Goal: Participate in discussion: Engage in conversation with other users on a specific topic

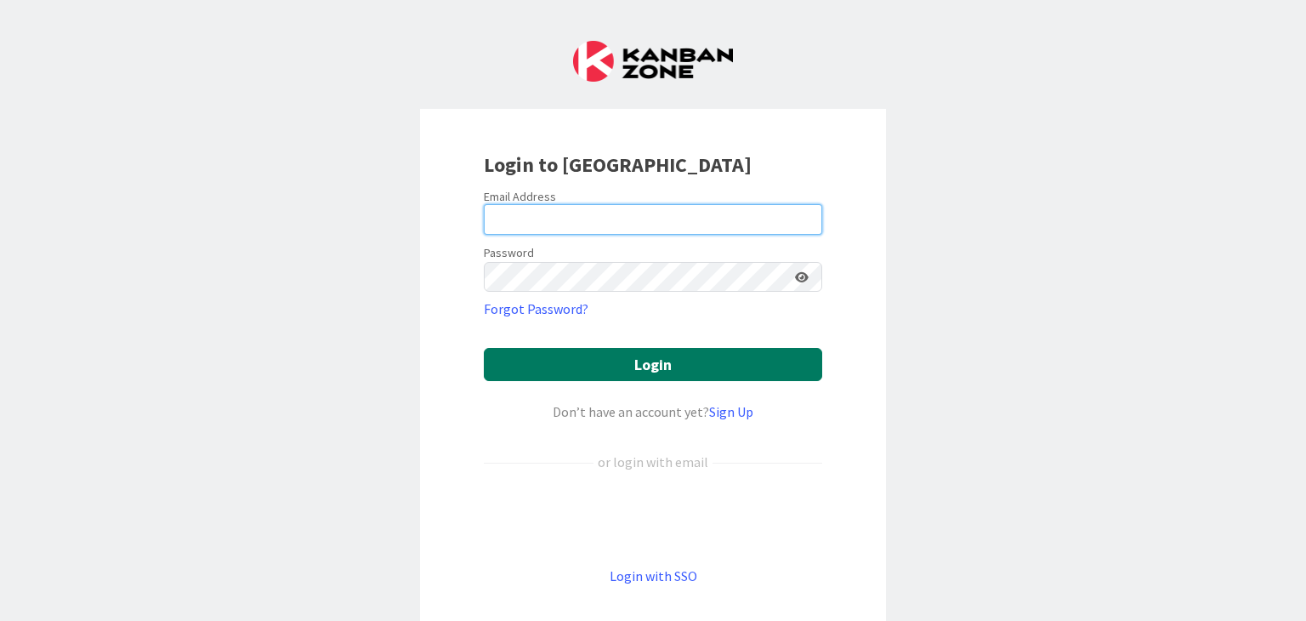
type input "[PERSON_NAME][EMAIL_ADDRESS][DOMAIN_NAME]"
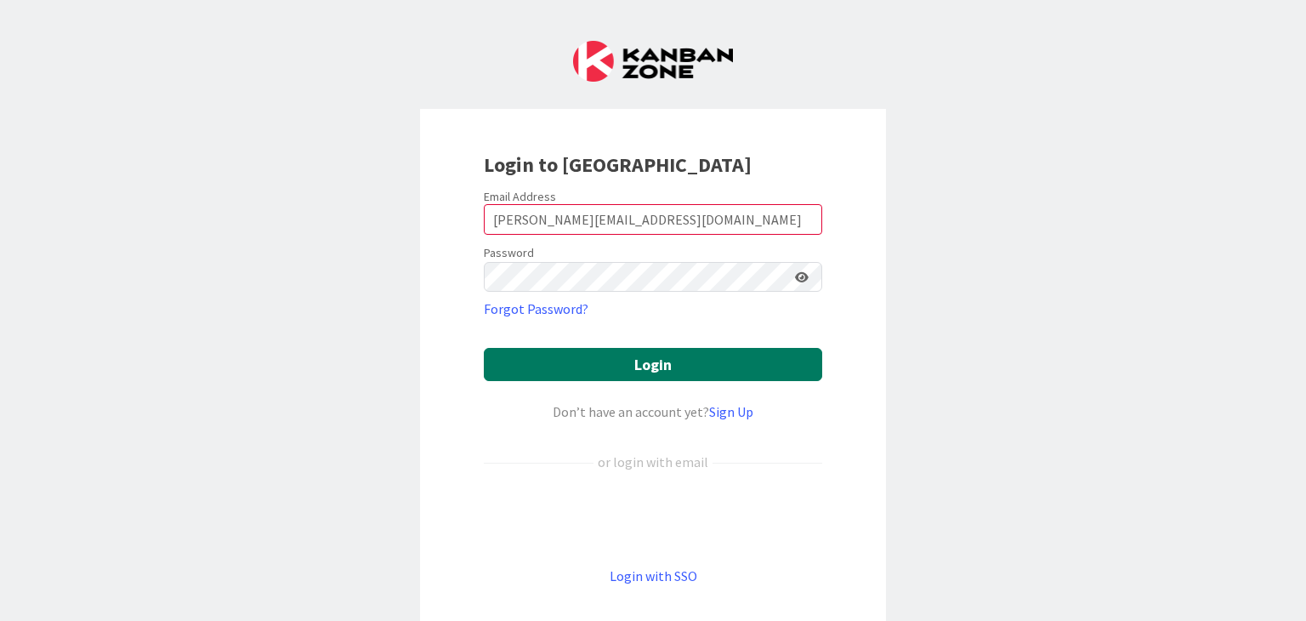
click at [644, 367] on button "Login" at bounding box center [653, 364] width 338 height 33
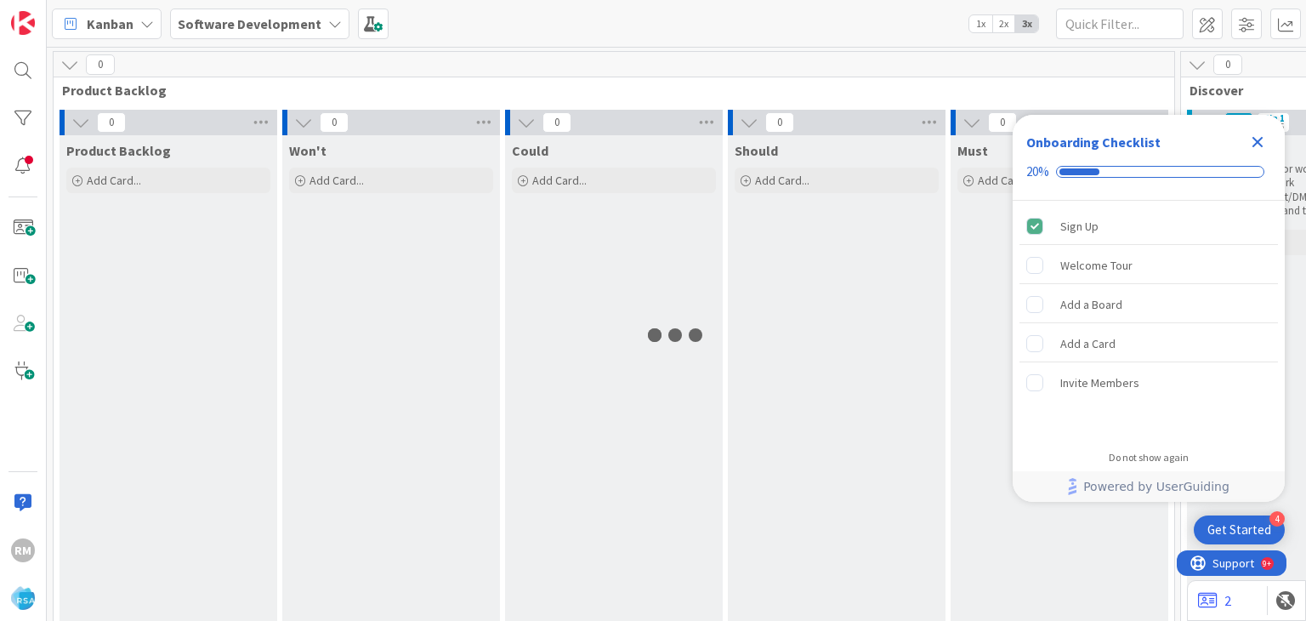
click at [1260, 141] on icon "Close Checklist" at bounding box center [1258, 142] width 20 height 20
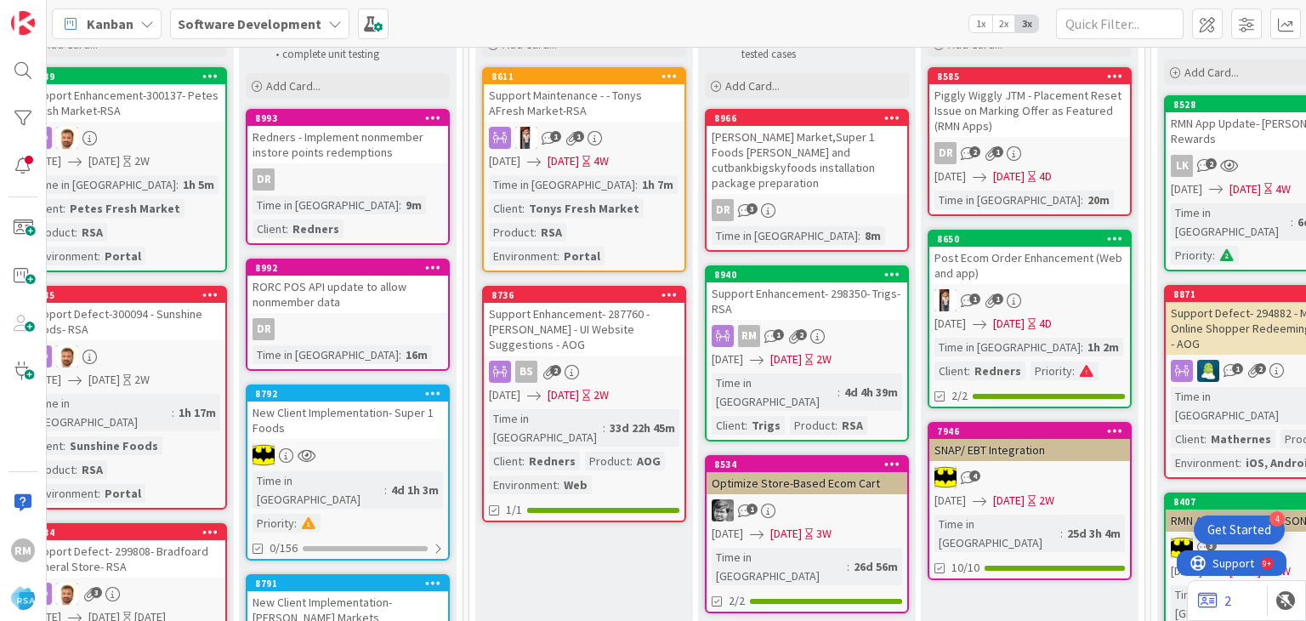
scroll to position [170, 2313]
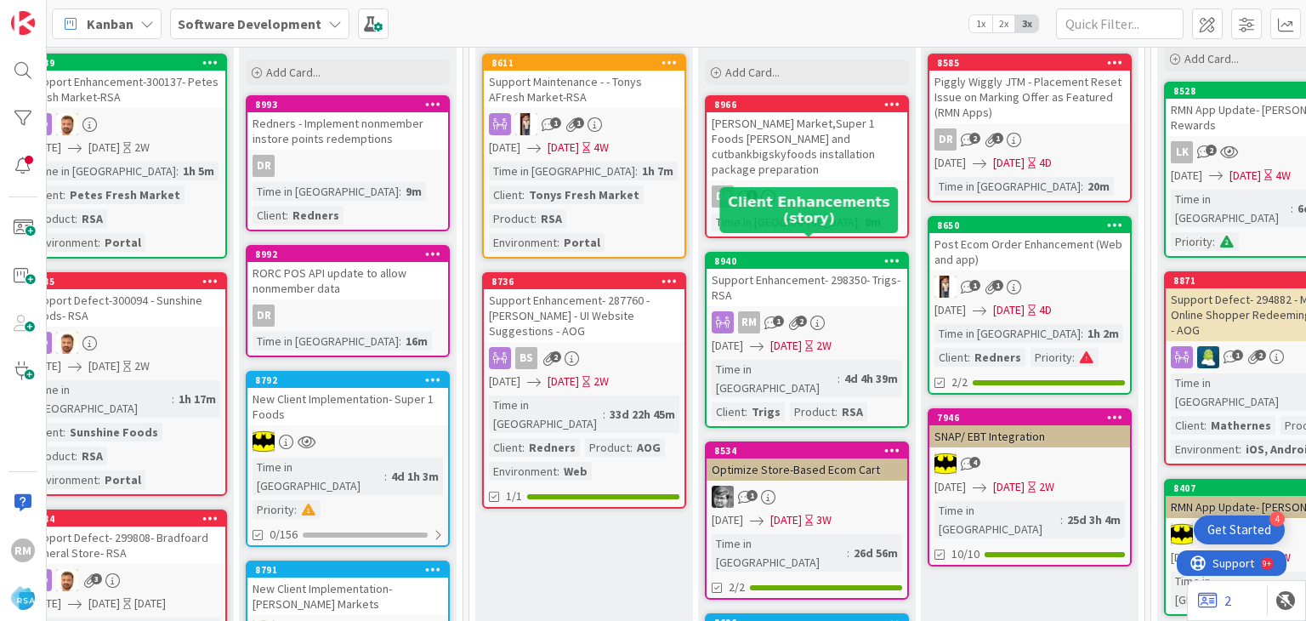
click at [812, 255] on div "8940" at bounding box center [810, 261] width 193 height 12
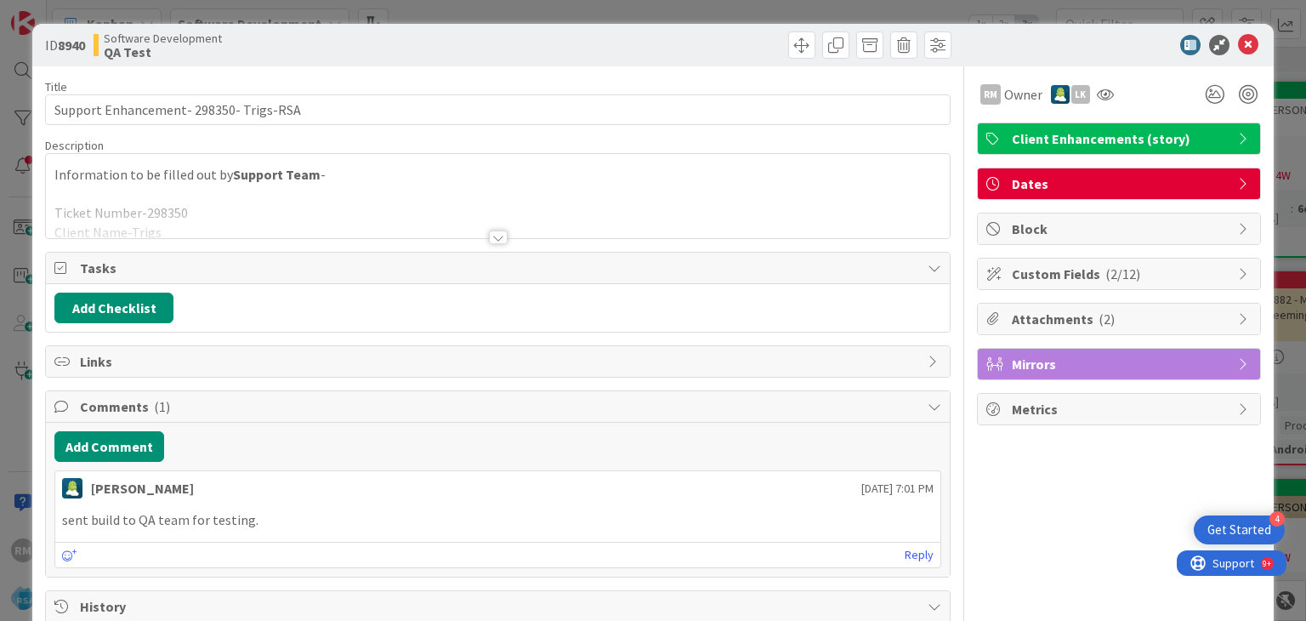
click at [490, 236] on div at bounding box center [498, 237] width 19 height 14
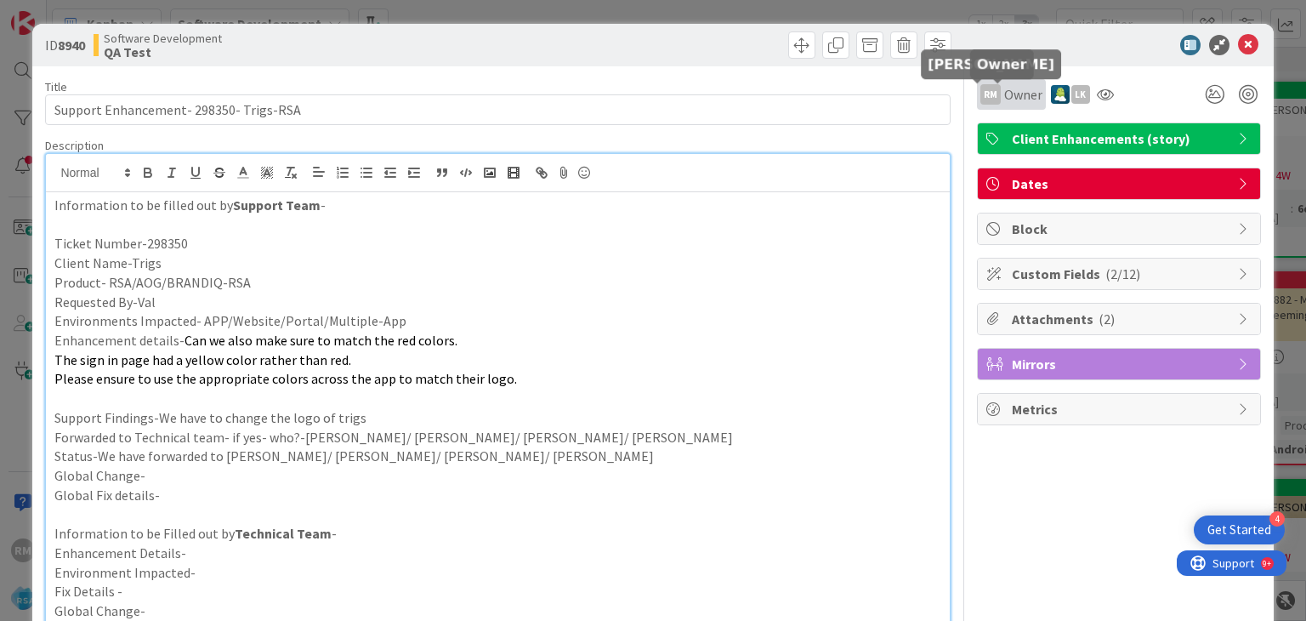
click at [981, 96] on div "RM" at bounding box center [991, 94] width 20 height 20
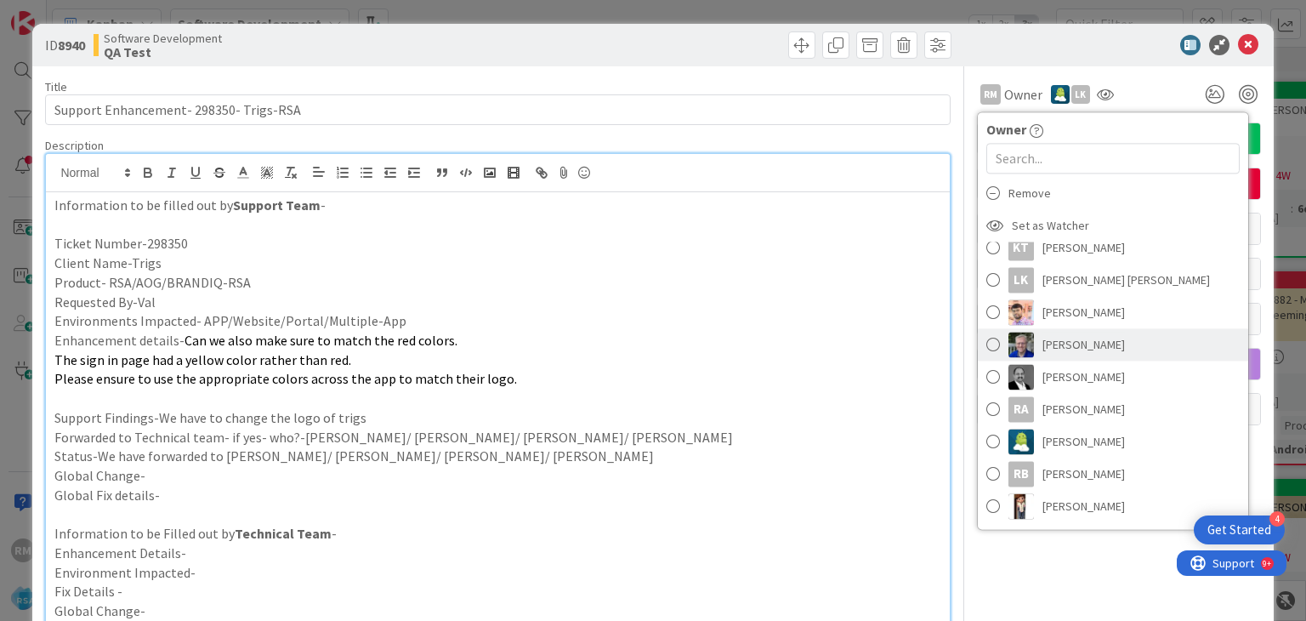
scroll to position [425, 0]
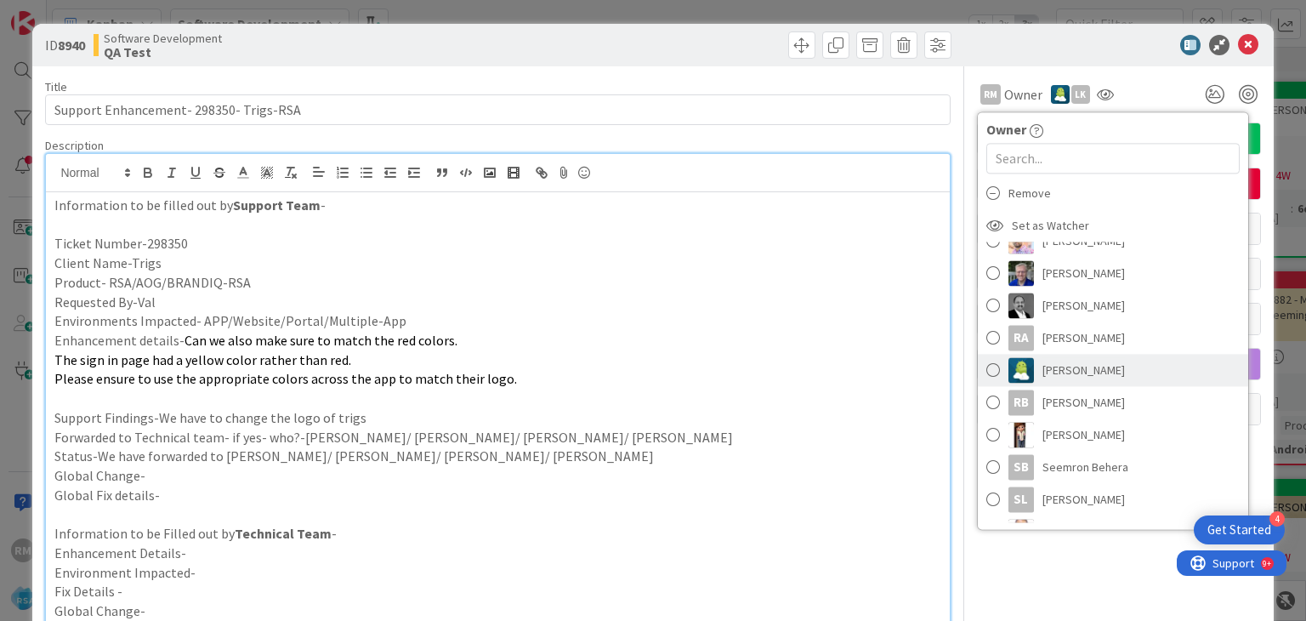
click at [987, 375] on span at bounding box center [994, 370] width 14 height 26
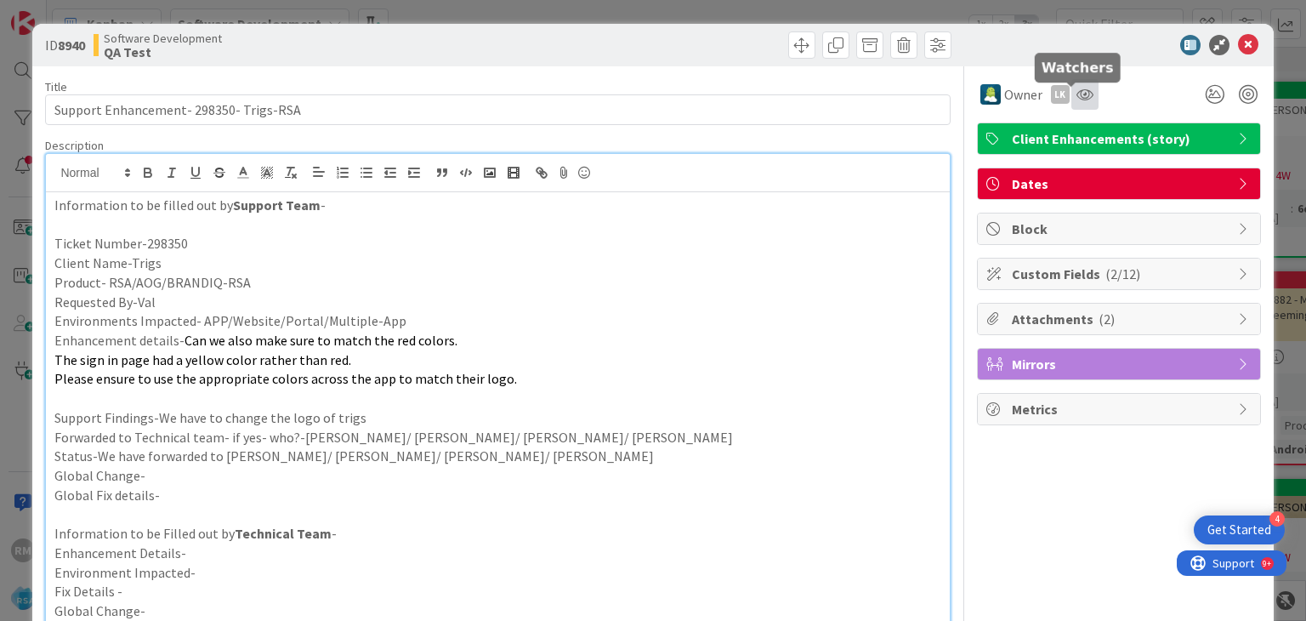
click at [1077, 95] on icon at bounding box center [1085, 95] width 17 height 14
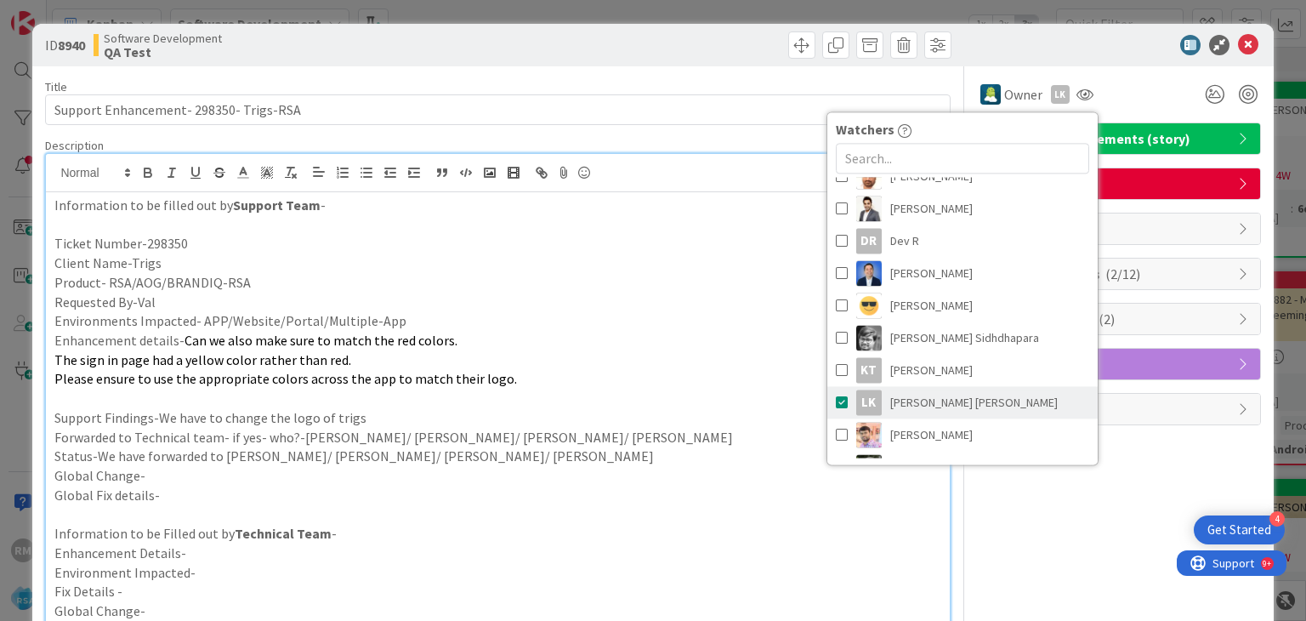
scroll to position [170, 0]
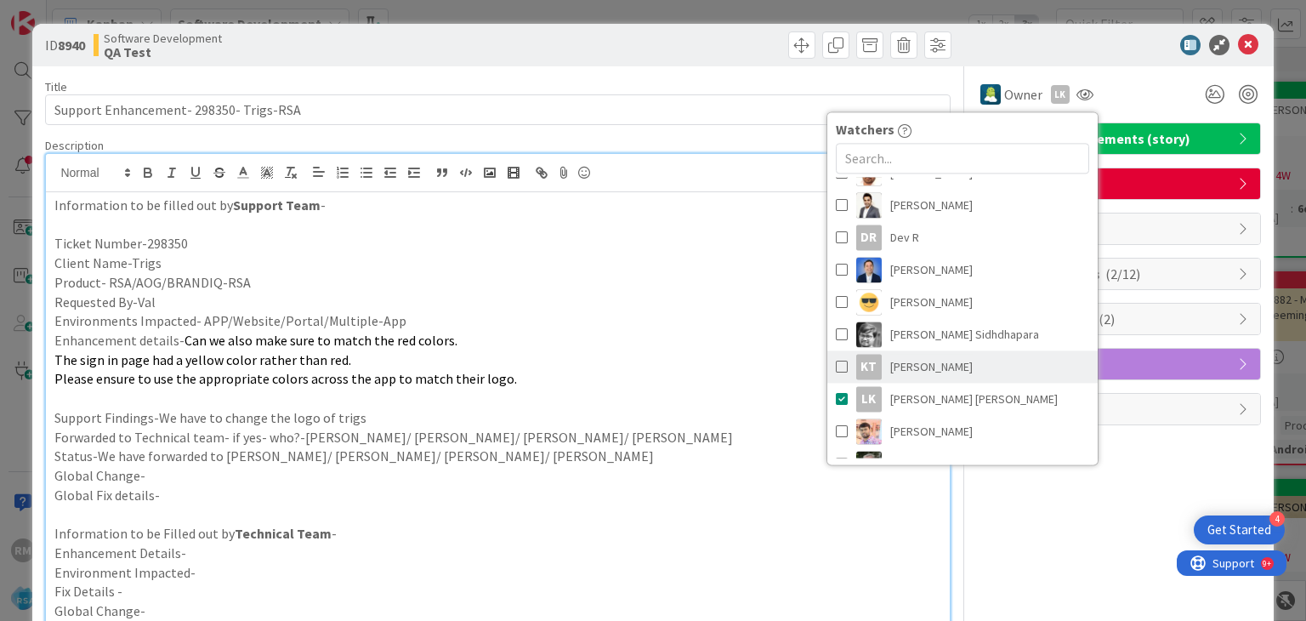
click at [836, 366] on span at bounding box center [842, 367] width 12 height 26
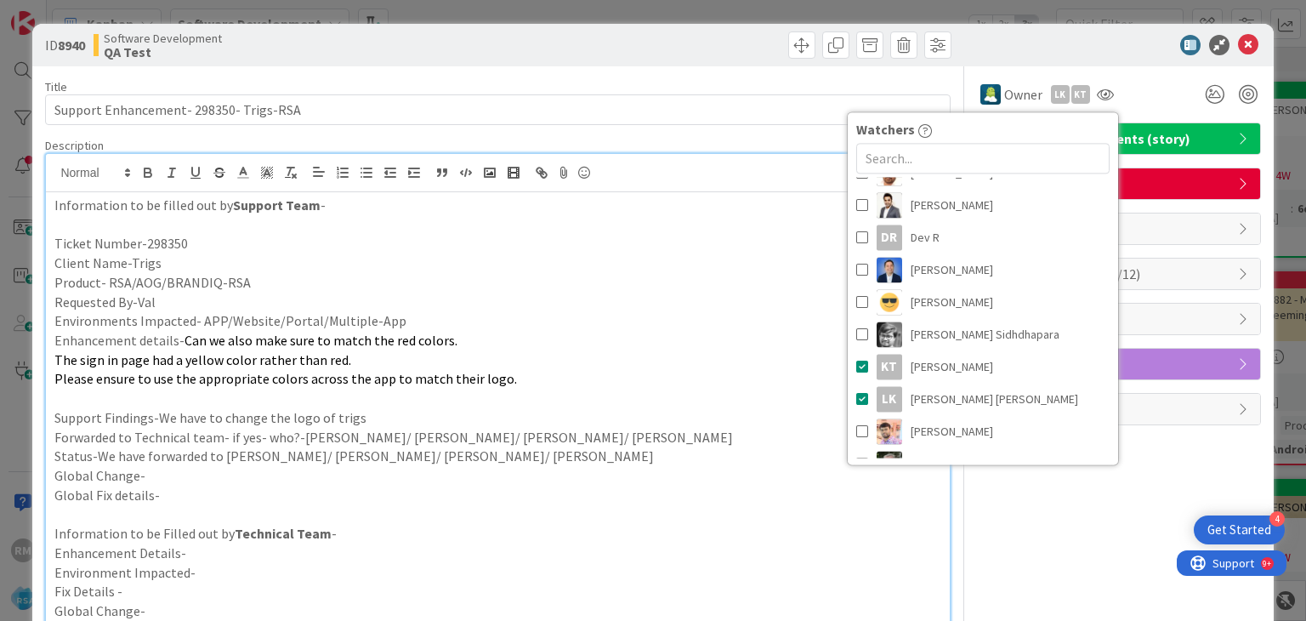
click at [1132, 93] on div "Owner Owner Remove Set as Watcher RM [PERSON_NAME] [PERSON_NAME] [PERSON_NAME] …" at bounding box center [1119, 94] width 284 height 31
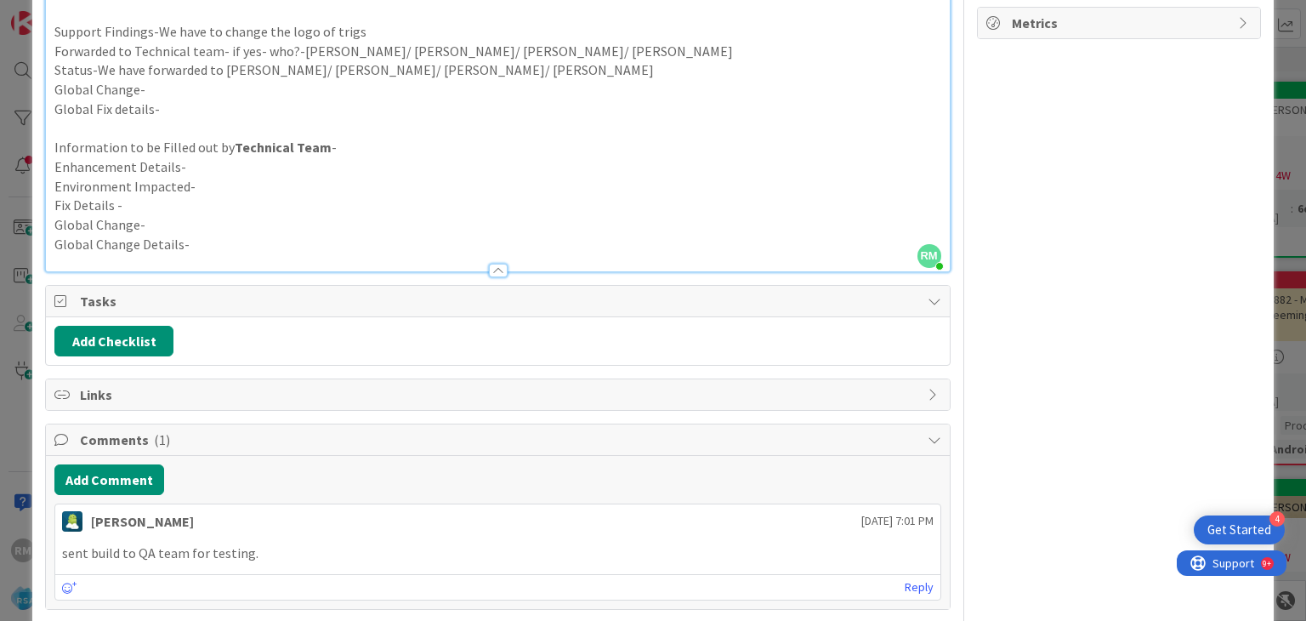
scroll to position [425, 0]
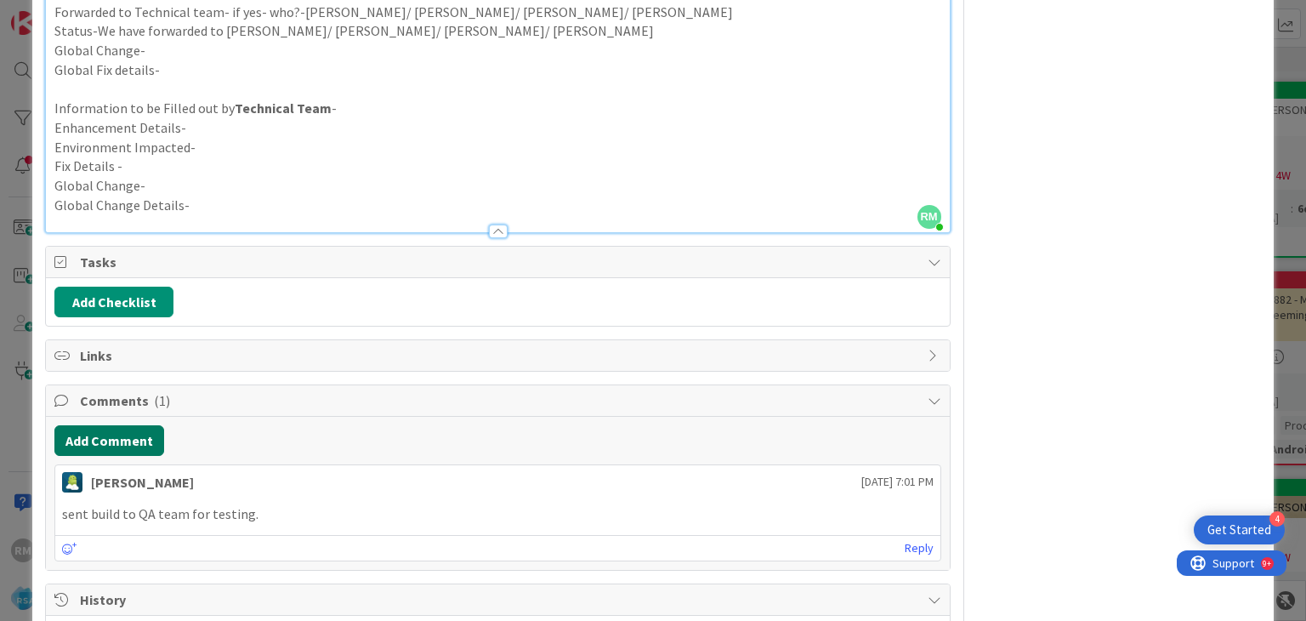
click at [117, 442] on button "Add Comment" at bounding box center [109, 440] width 110 height 31
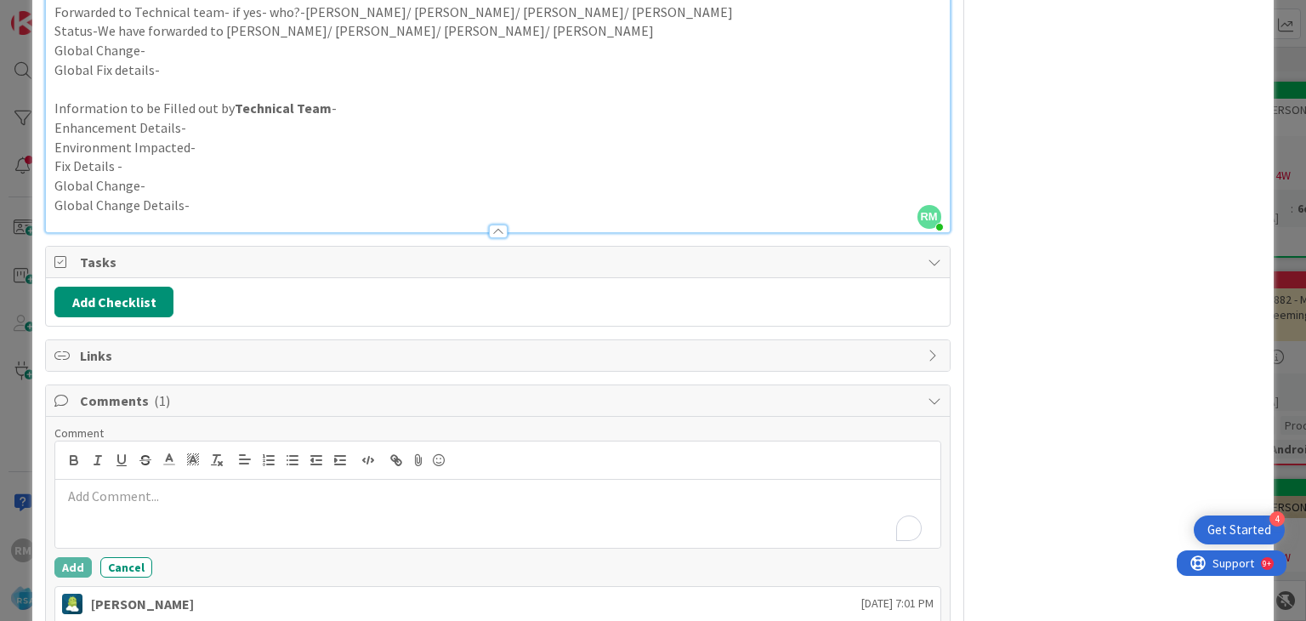
click at [217, 500] on p "To enrich screen reader interactions, please activate Accessibility in Grammarl…" at bounding box center [497, 496] width 871 height 20
click at [185, 493] on p "Reported issues to fix assigned back to Reshma and [PERSON_NAME] issues." at bounding box center [497, 496] width 871 height 20
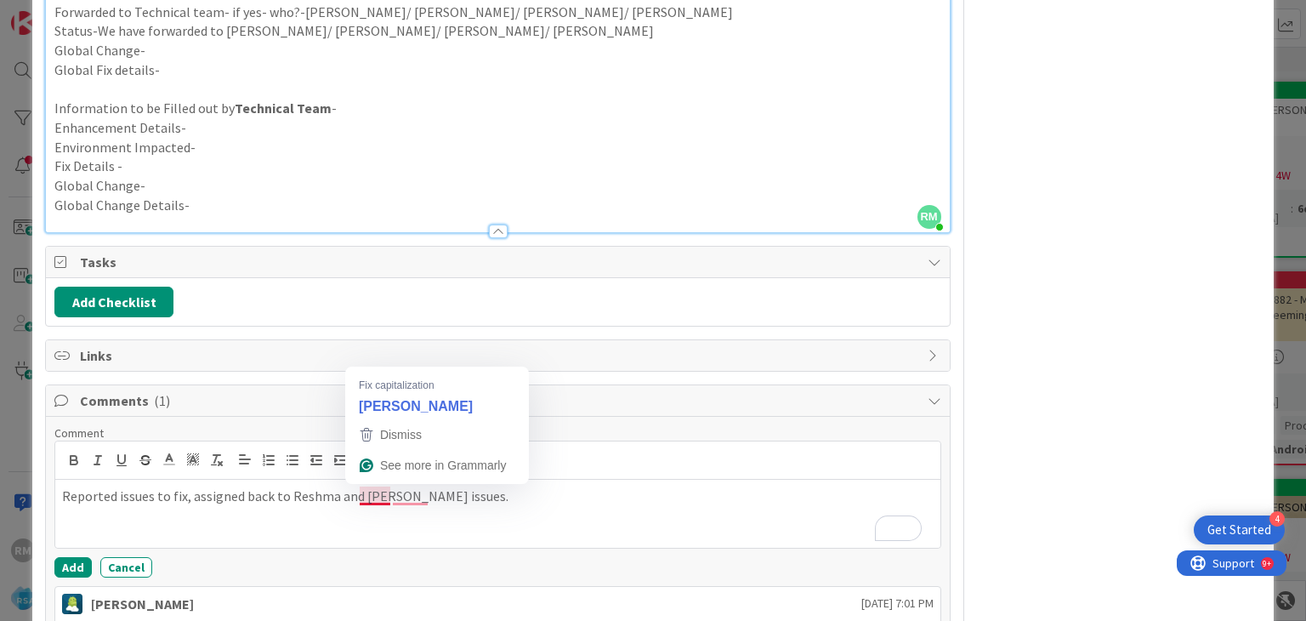
click at [390, 494] on p "Reported issues to fix, assigned back to Reshma and [PERSON_NAME] issues." at bounding box center [497, 496] width 871 height 20
click at [371, 493] on p "Reported issues to fix, assigned back to Reshma and [PERSON_NAME] issues." at bounding box center [497, 496] width 871 height 20
click at [73, 563] on button "Add" at bounding box center [72, 567] width 37 height 20
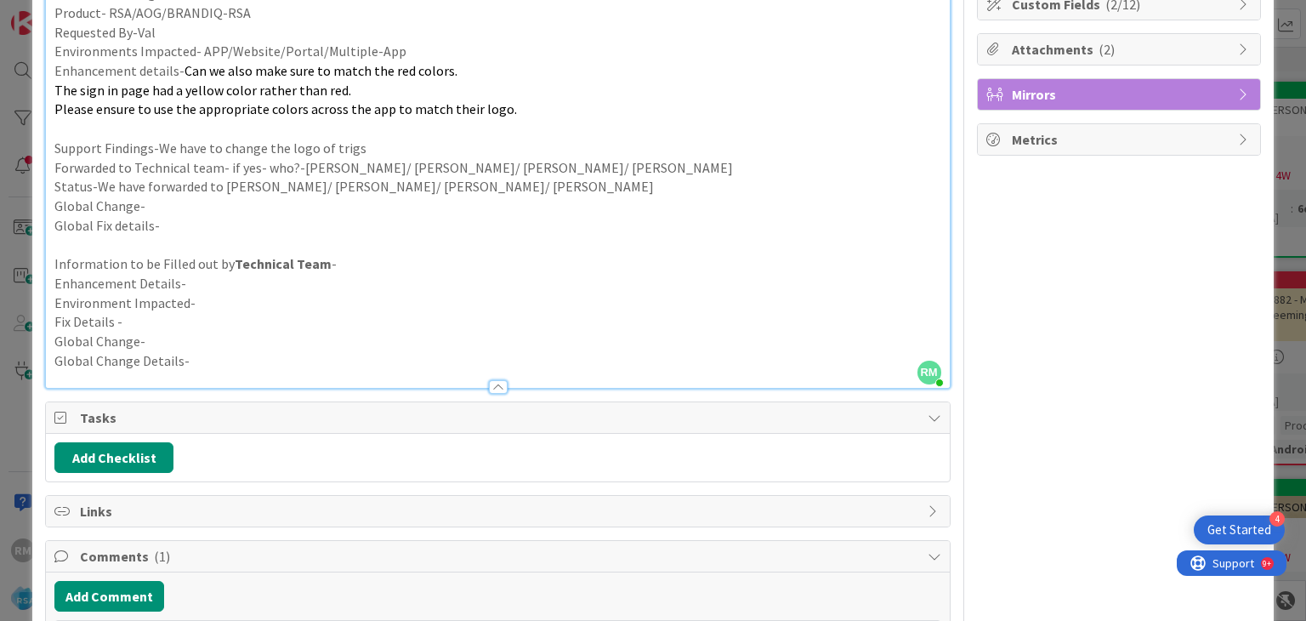
scroll to position [85, 0]
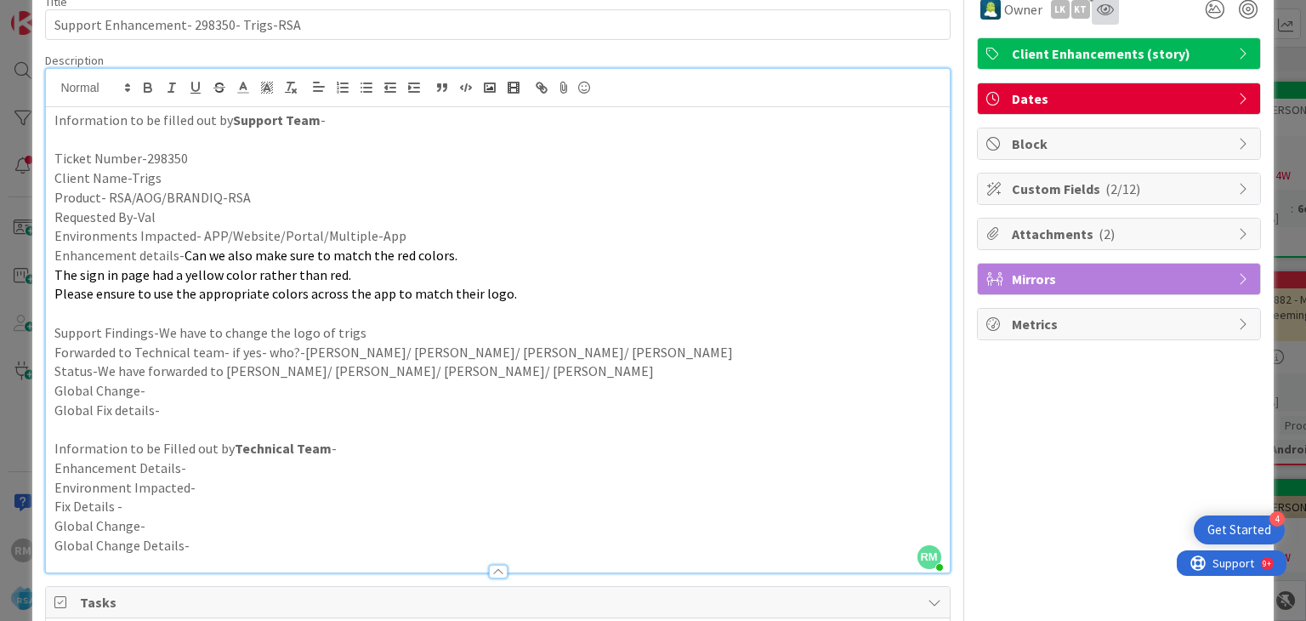
click at [1097, 8] on icon at bounding box center [1105, 10] width 17 height 14
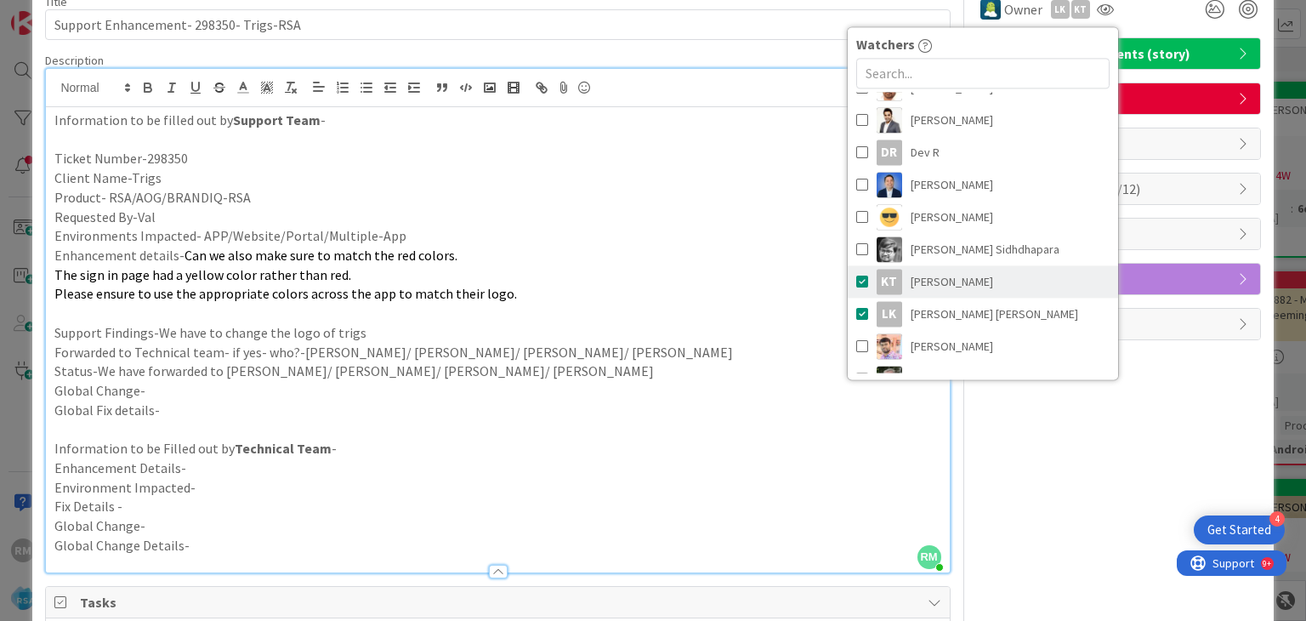
scroll to position [425, 0]
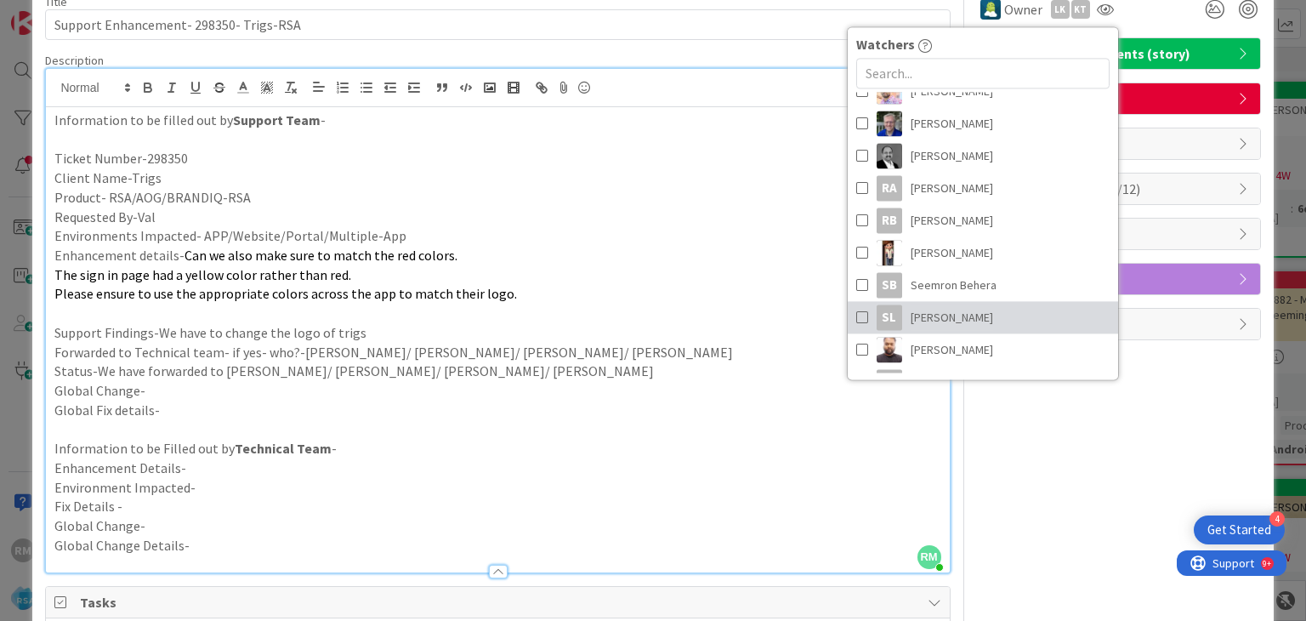
click at [856, 318] on span at bounding box center [862, 317] width 12 height 26
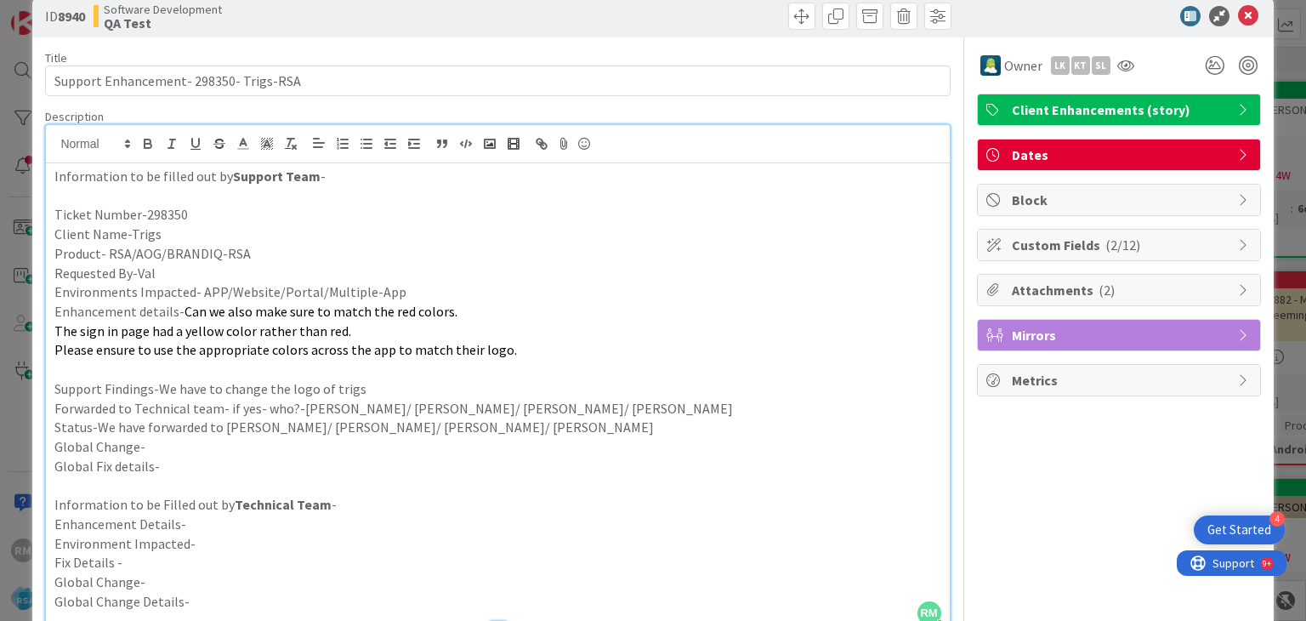
scroll to position [0, 0]
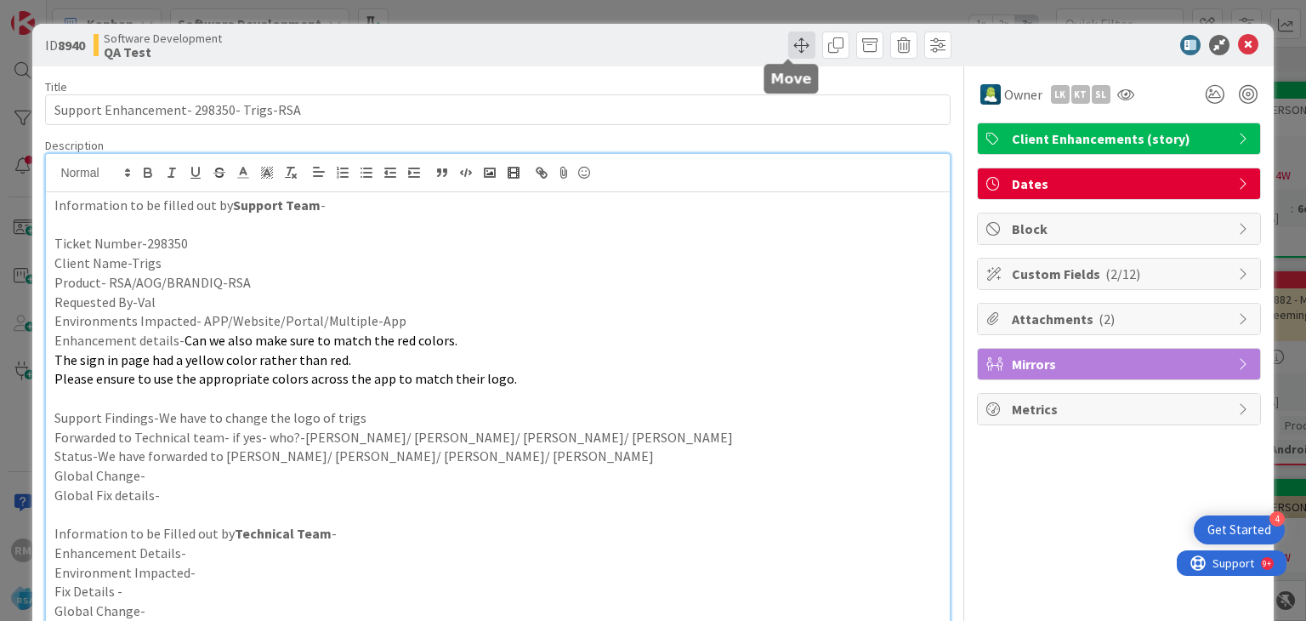
click at [790, 48] on span at bounding box center [801, 44] width 27 height 27
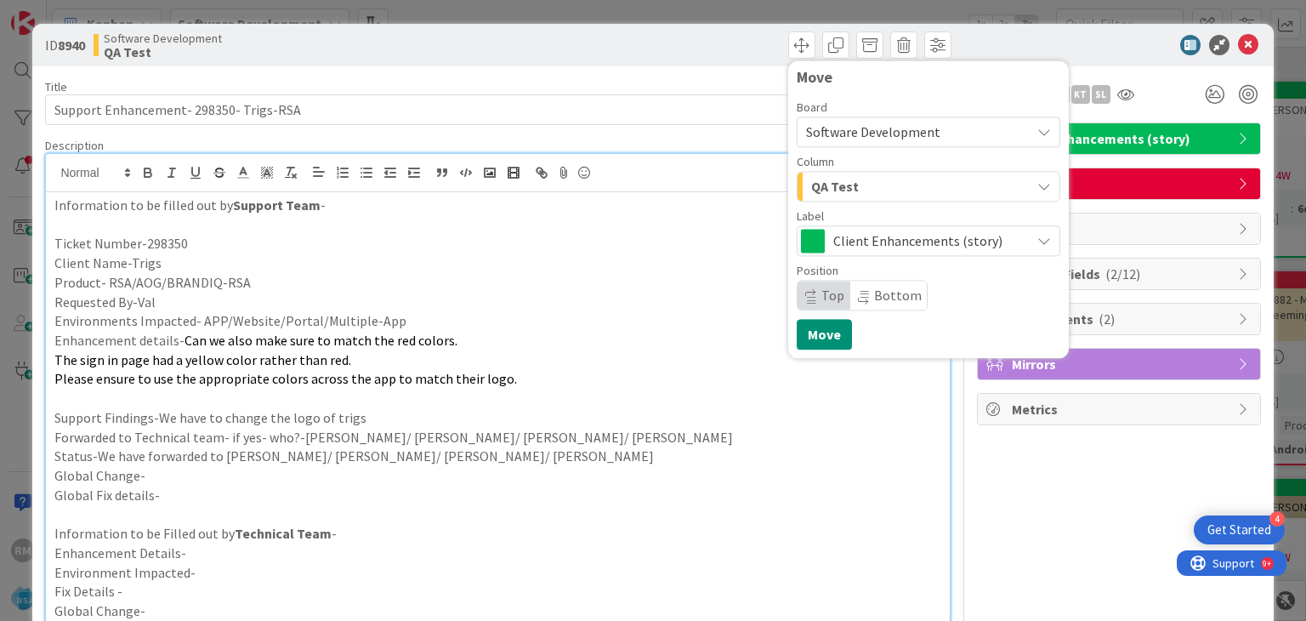
click at [836, 186] on span "QA Test" at bounding box center [835, 186] width 48 height 22
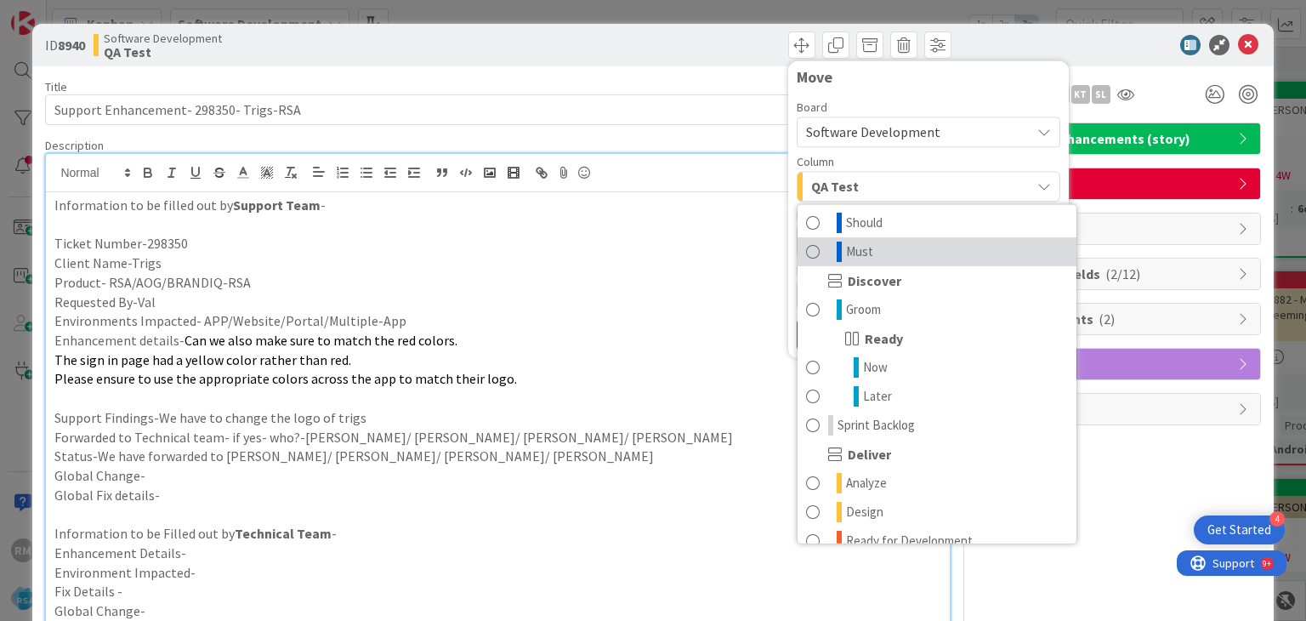
scroll to position [340, 0]
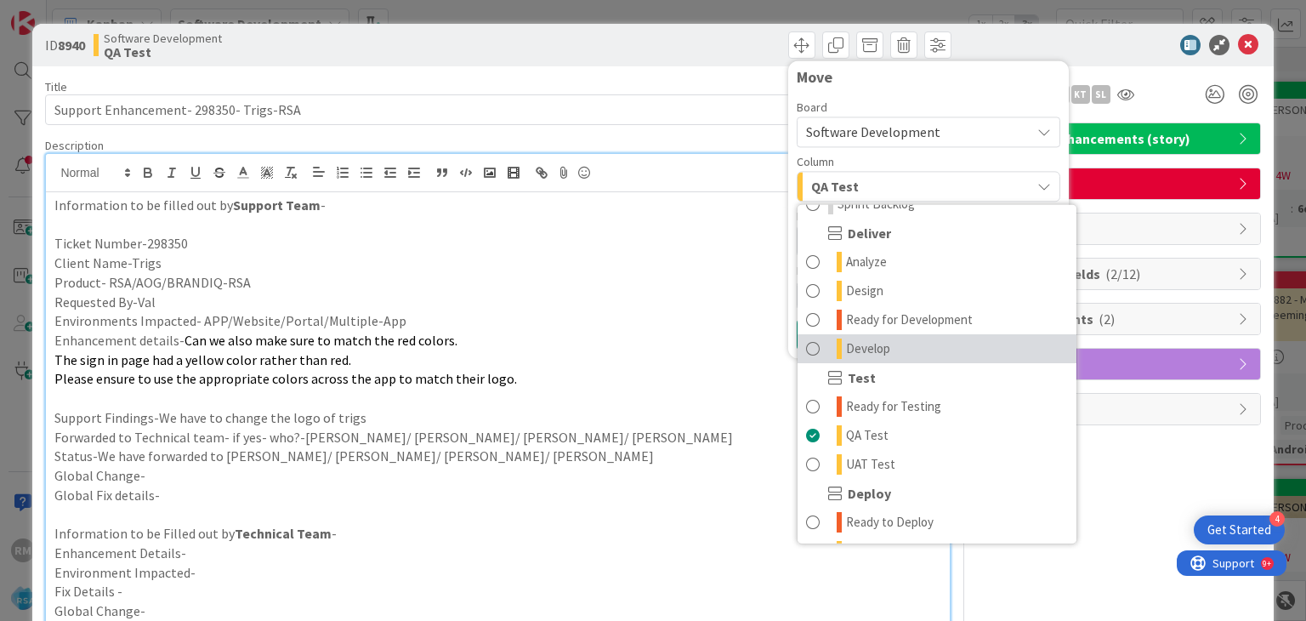
click at [868, 352] on span "Develop" at bounding box center [868, 348] width 44 height 20
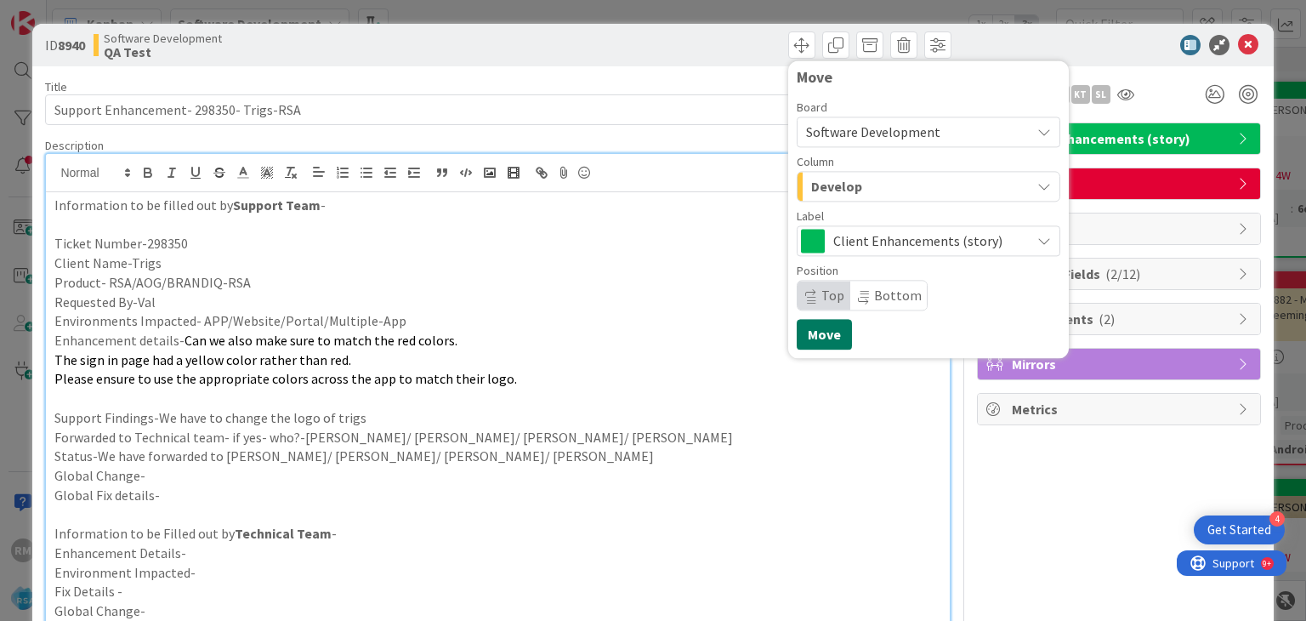
click at [818, 337] on button "Move" at bounding box center [824, 334] width 55 height 31
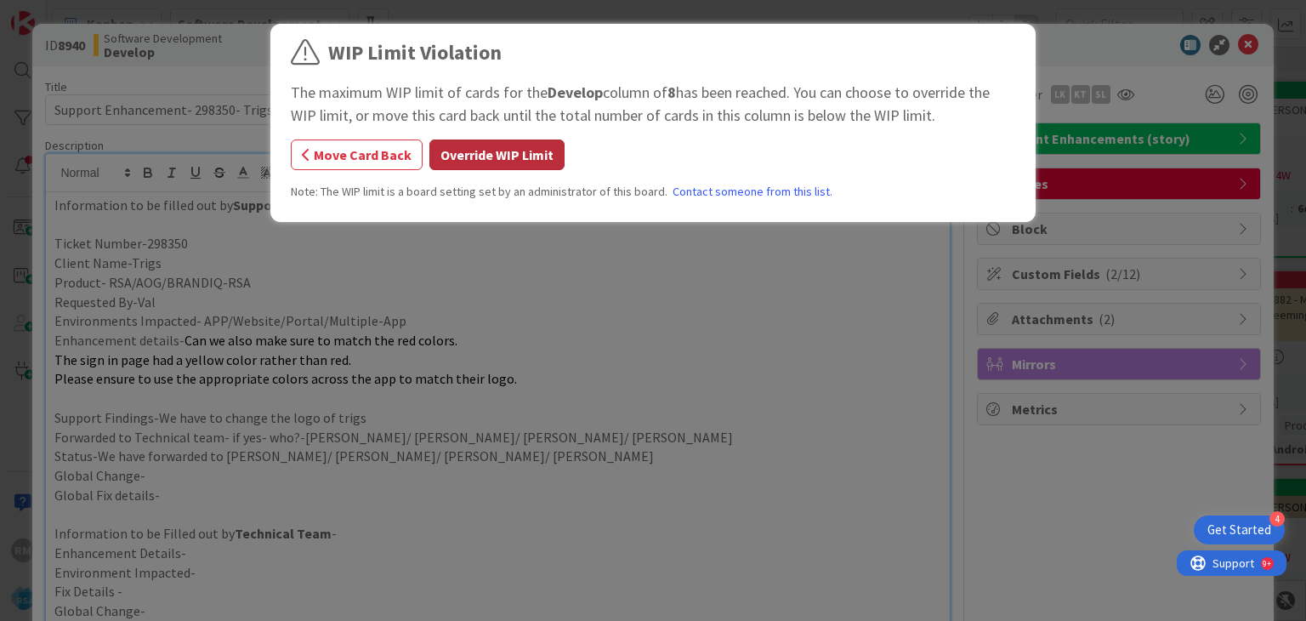
click at [506, 168] on button "Override WIP Limit" at bounding box center [497, 154] width 135 height 31
